Goal: Task Accomplishment & Management: Use online tool/utility

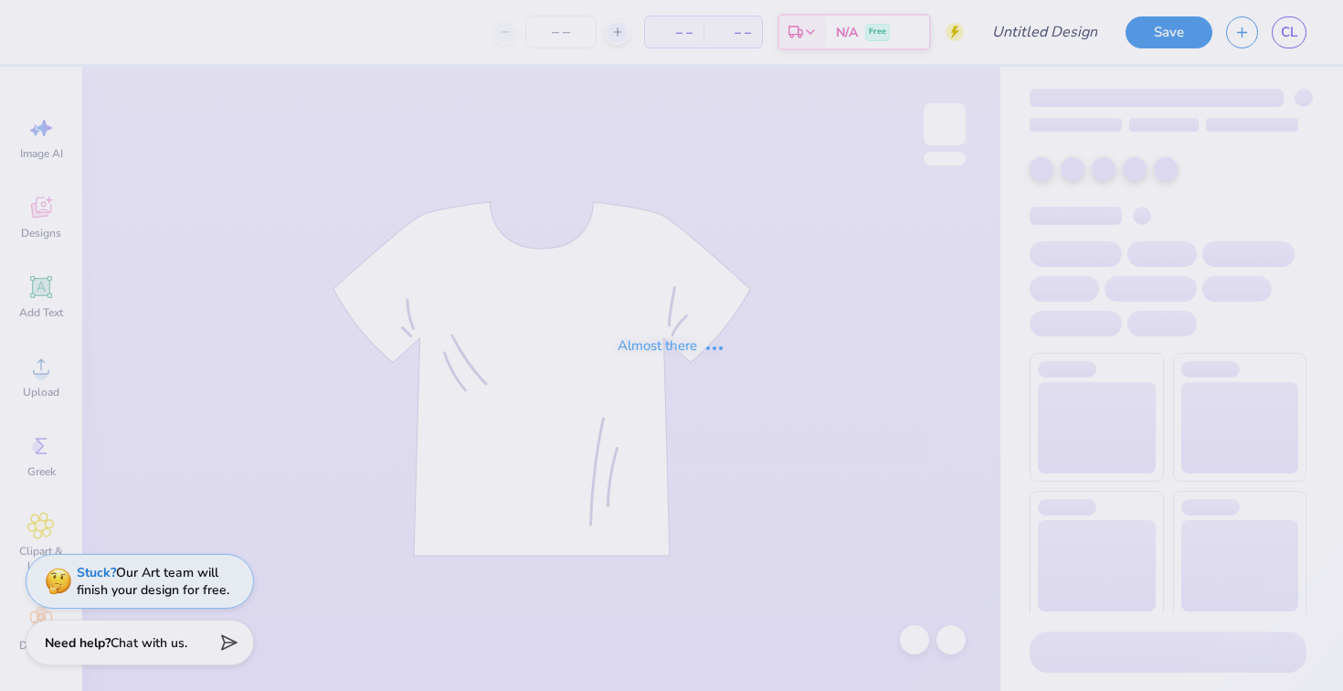
type input "APS T shirt #3"
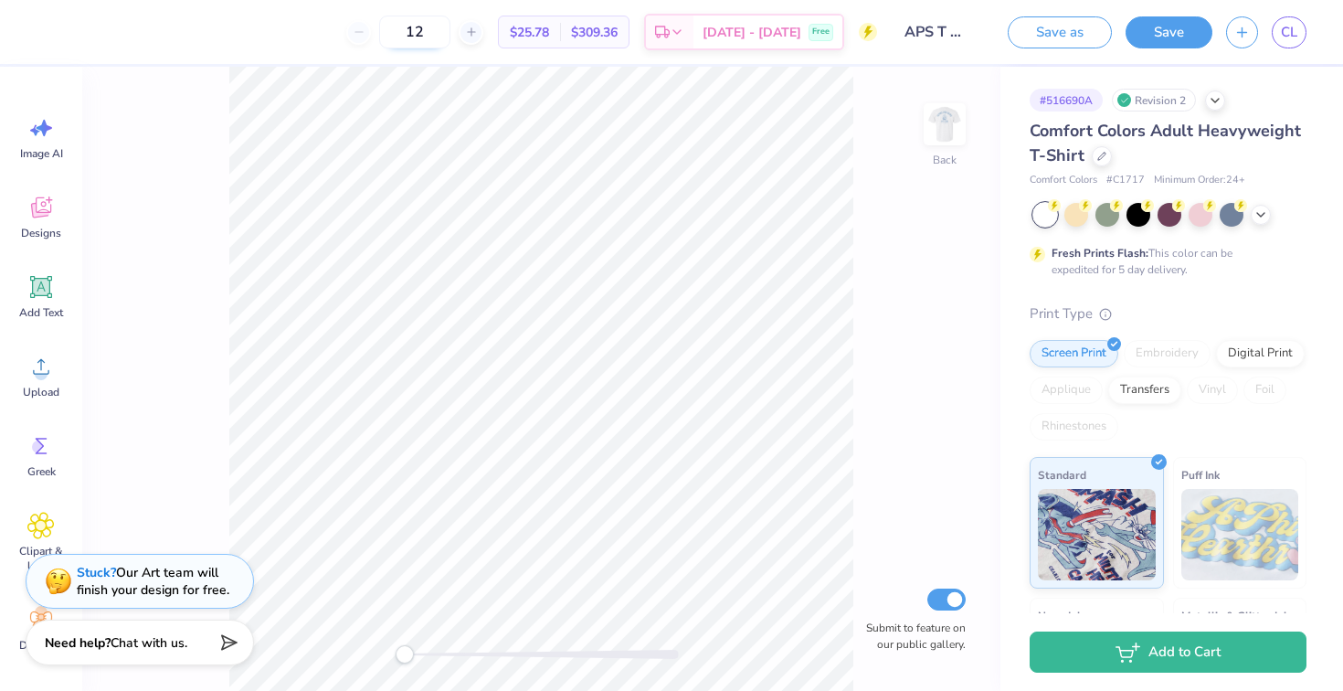
click at [450, 29] on input "12" at bounding box center [414, 32] width 71 height 33
type input "1"
type input "190"
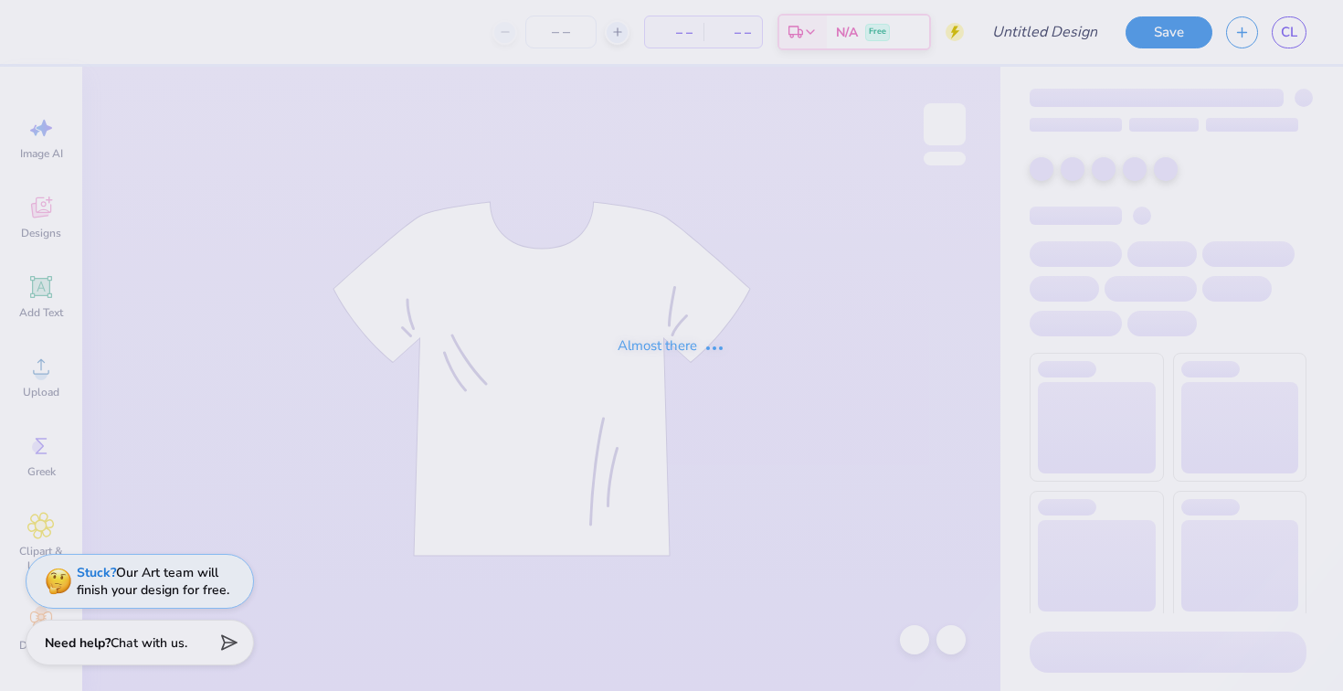
type input "APS hoodie #2"
click at [497, 28] on div "Almost there" at bounding box center [671, 345] width 1343 height 691
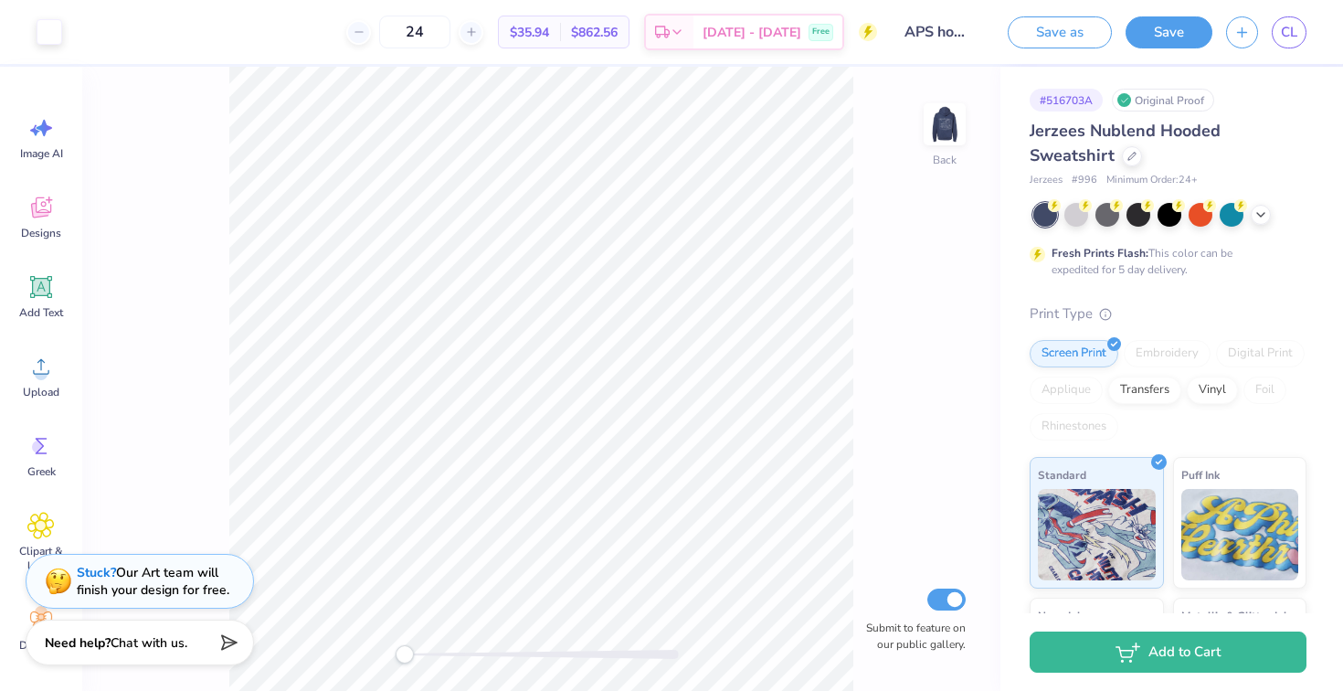
click at [478, 28] on icon at bounding box center [471, 32] width 13 height 13
click at [449, 34] on input "25" at bounding box center [414, 32] width 71 height 33
type input "2"
type input "60"
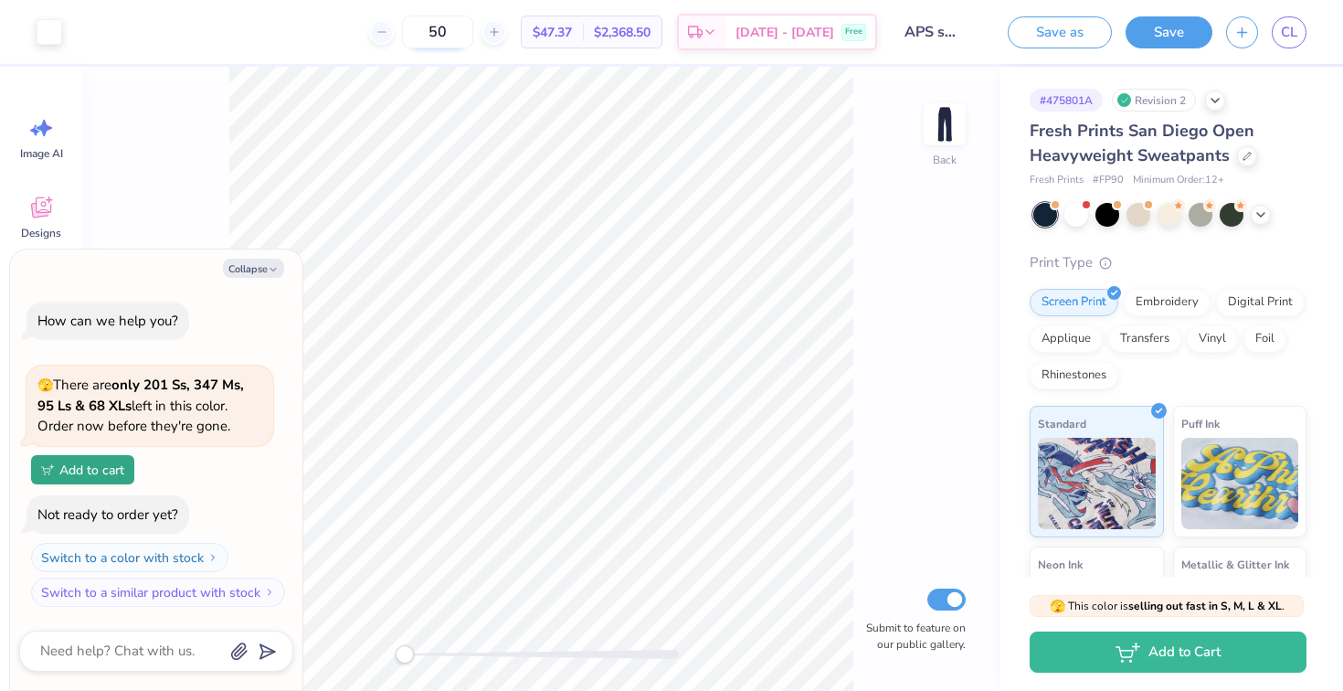
click at [472, 29] on input "50" at bounding box center [437, 32] width 71 height 33
type input "5"
type input "60"
type textarea "x"
